Goal: Task Accomplishment & Management: Complete application form

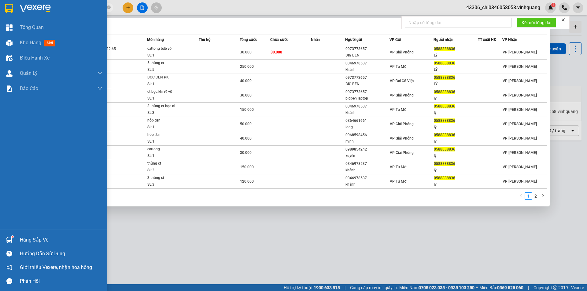
drag, startPoint x: 70, startPoint y: 7, endPoint x: 11, endPoint y: 6, distance: 58.4
click at [17, 9] on section "Kết quả tìm kiếm ( 13 ) Bộ lọc Mã ĐH Trạng thái Món hàng Thu hộ Tổng cước Chưa …" at bounding box center [293, 145] width 587 height 291
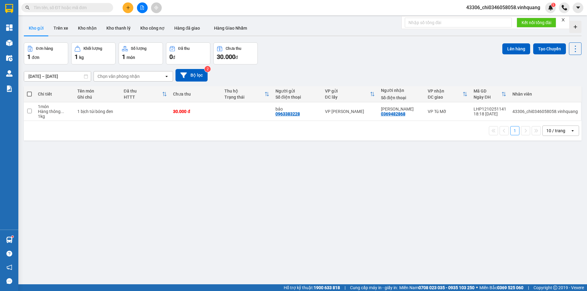
click at [272, 243] on div "ver 1.8.146 Kho gửi Trên xe Kho nhận Kho thanh lý Kho công nợ Hàng đã giao Hàng…" at bounding box center [302, 163] width 563 height 291
click at [83, 8] on input "text" at bounding box center [70, 7] width 72 height 7
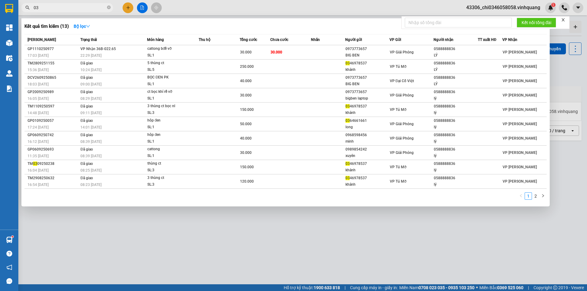
type input "0"
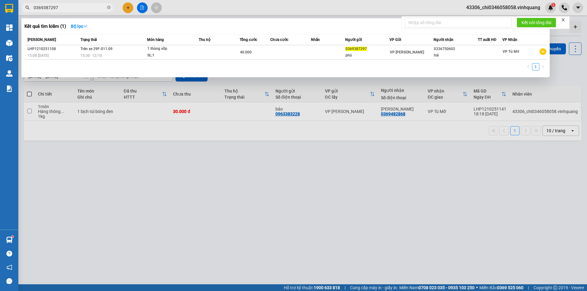
type input "0369387297"
click at [128, 8] on div at bounding box center [293, 145] width 587 height 291
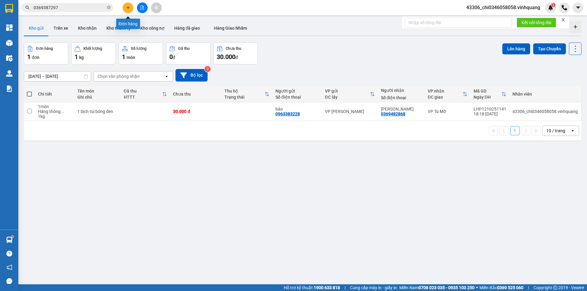
click at [129, 4] on button at bounding box center [128, 7] width 11 height 11
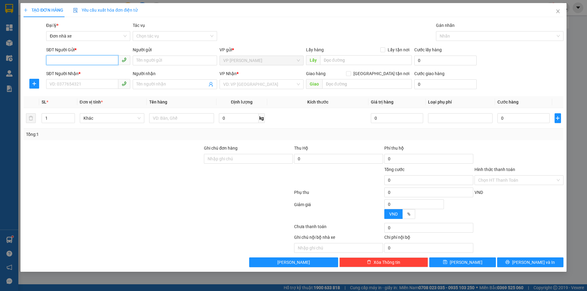
click at [61, 60] on input "SĐT Người Gửi *" at bounding box center [82, 60] width 72 height 10
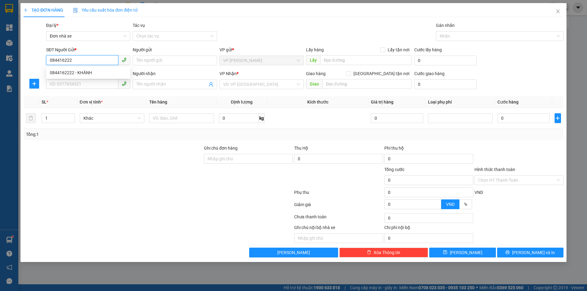
type input "0844162222"
click at [79, 74] on div "0844162222 - KHÁNH" at bounding box center [88, 72] width 77 height 7
type input "KHÁNH"
type input "0567347777"
type input "CHI DŨNG"
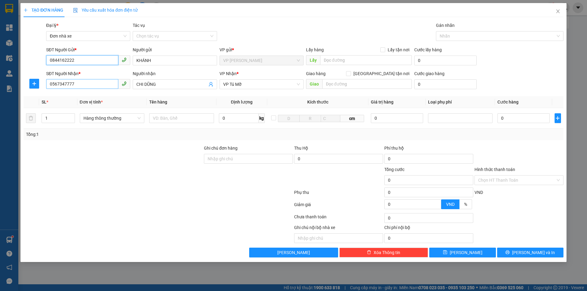
type input "0844162222"
drag, startPoint x: 81, startPoint y: 84, endPoint x: 35, endPoint y: 88, distance: 45.4
click at [35, 88] on div "SĐT Người Nhận * 0567347777 Người nhận CHI DŨNG VP Nhận * VP Tú Mỡ Giao hàng Gi…" at bounding box center [293, 80] width 541 height 21
type input "0876336666"
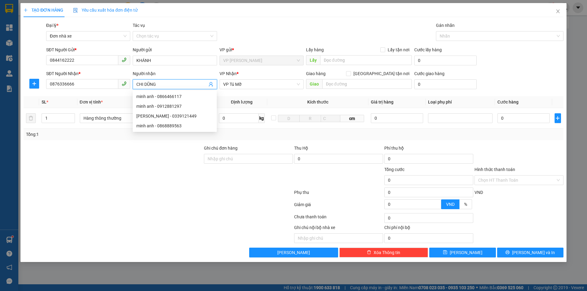
drag, startPoint x: 166, startPoint y: 84, endPoint x: 122, endPoint y: 81, distance: 43.9
click at [122, 81] on div "SĐT Người Nhận * 0876336666 Người nhận CHI DŨNG VP Nhận * VP Tú Mỡ Giao hàng Gi…" at bounding box center [305, 80] width 520 height 21
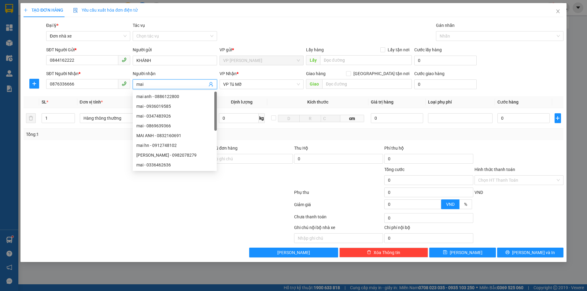
type input "mai"
click at [143, 221] on div at bounding box center [158, 218] width 271 height 12
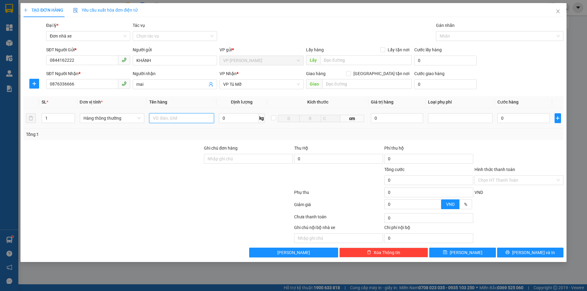
click at [190, 117] on input "text" at bounding box center [181, 118] width 65 height 10
type input "1 hộp băng dính vàng"
click at [225, 117] on input "0" at bounding box center [239, 118] width 40 height 10
type input "1"
click at [519, 213] on div "Chọn HT Thanh Toán" at bounding box center [519, 218] width 90 height 12
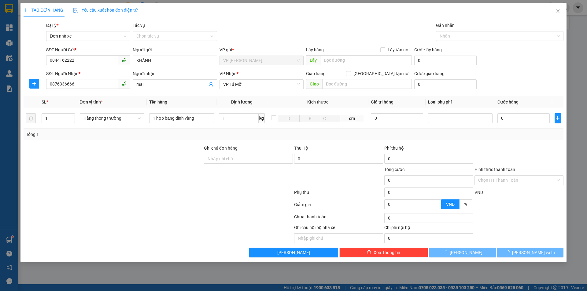
type input "30.000"
drag, startPoint x: 534, startPoint y: 251, endPoint x: 530, endPoint y: 249, distance: 4.1
click at [534, 251] on span "[PERSON_NAME] và In" at bounding box center [533, 253] width 43 height 7
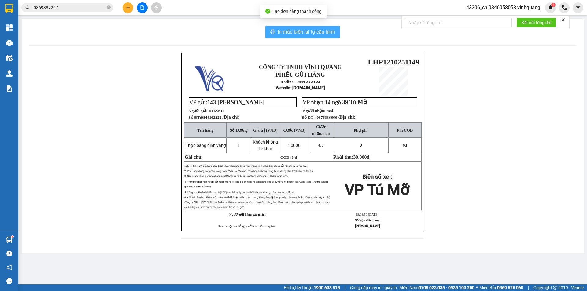
click at [277, 32] on button "In mẫu biên lai tự cấu hình" at bounding box center [302, 32] width 75 height 12
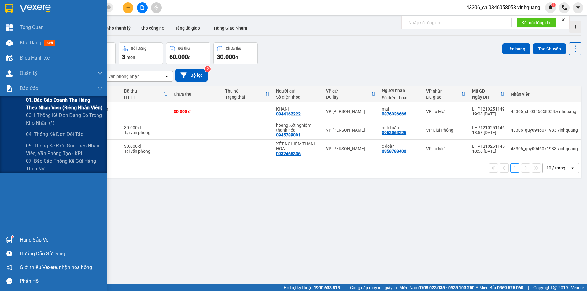
click at [72, 103] on span "01. Báo cáo doanh thu hàng theo nhân viên (riêng nhân viên)" at bounding box center [64, 103] width 76 height 15
